Goal: Understand process/instructions: Learn how to perform a task or action

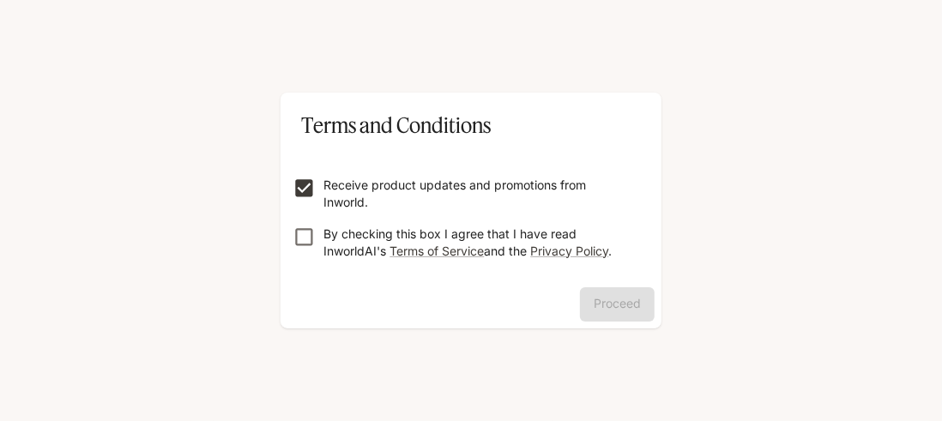
click at [304, 251] on label "By checking this box I agree that I have read InworldAI's Terms of Service and …" at bounding box center [459, 243] width 349 height 34
click at [602, 315] on button "Proceed" at bounding box center [617, 304] width 75 height 34
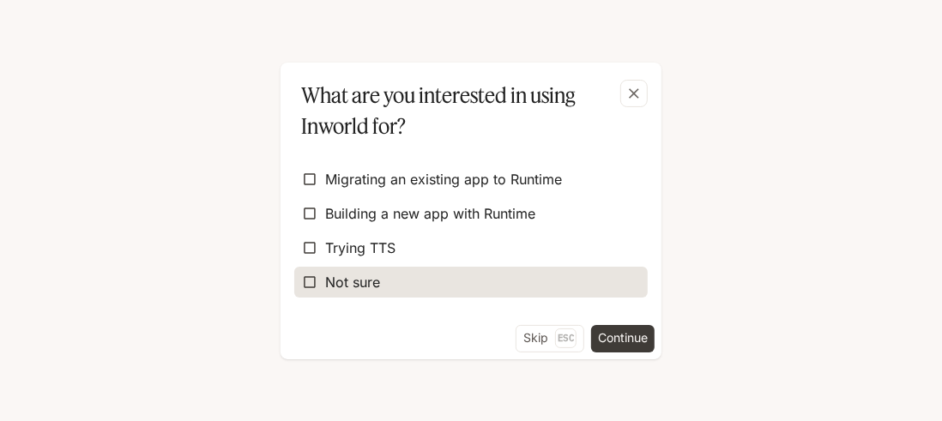
click at [407, 277] on label "Not sure" at bounding box center [471, 282] width 354 height 31
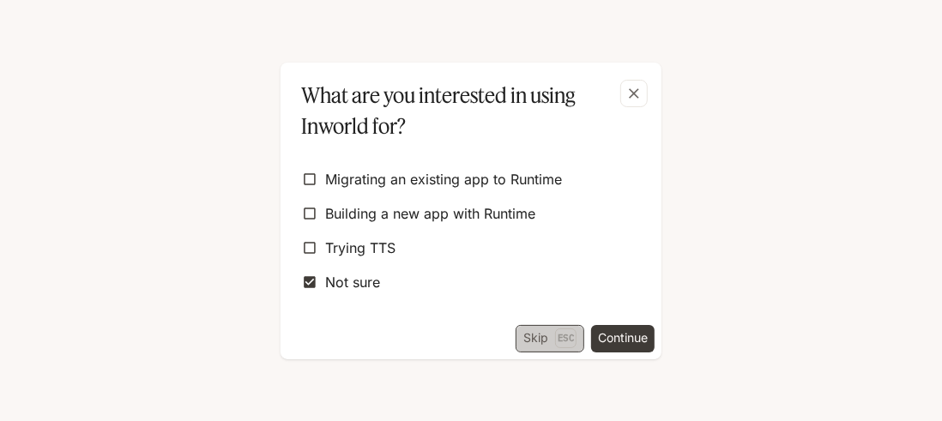
click at [547, 335] on button "Skip Esc" at bounding box center [550, 338] width 69 height 27
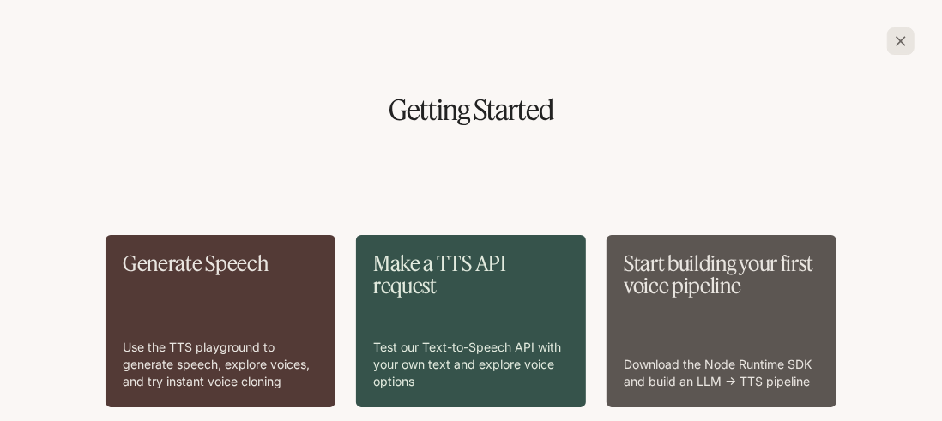
drag, startPoint x: 934, startPoint y: 222, endPoint x: 934, endPoint y: 191, distance: 31.8
click at [934, 191] on div "Generate Speech Use the TTS playground to generate speech, explore voices, and …" at bounding box center [471, 286] width 942 height 270
drag, startPoint x: 934, startPoint y: 191, endPoint x: 931, endPoint y: 225, distance: 34.4
click at [931, 225] on div "Generate Speech Use the TTS playground to generate speech, explore voices, and …" at bounding box center [471, 286] width 942 height 270
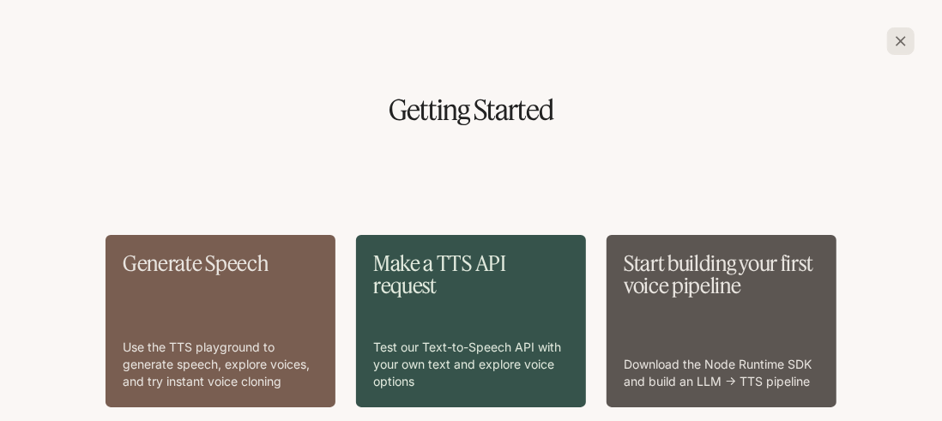
click at [246, 287] on div "Generate Speech Use the TTS playground to generate speech, explore voices, and …" at bounding box center [221, 321] width 196 height 138
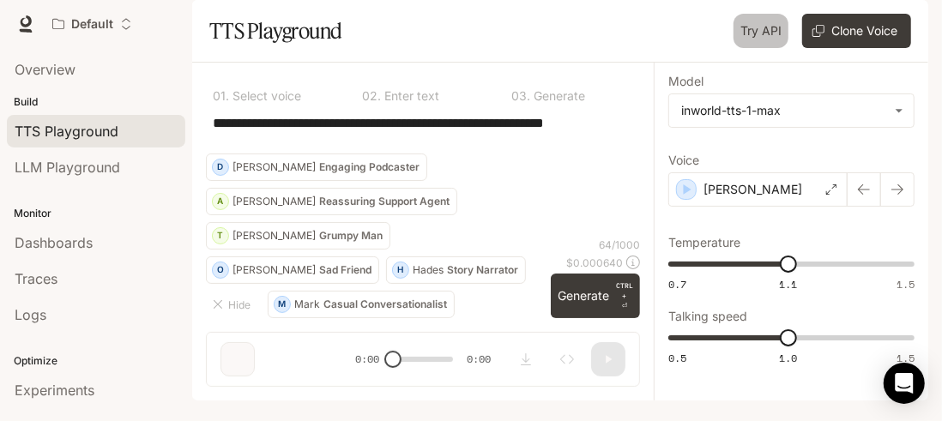
click at [747, 48] on link "Try API" at bounding box center [761, 31] width 55 height 34
